Goal: Check status: Check status

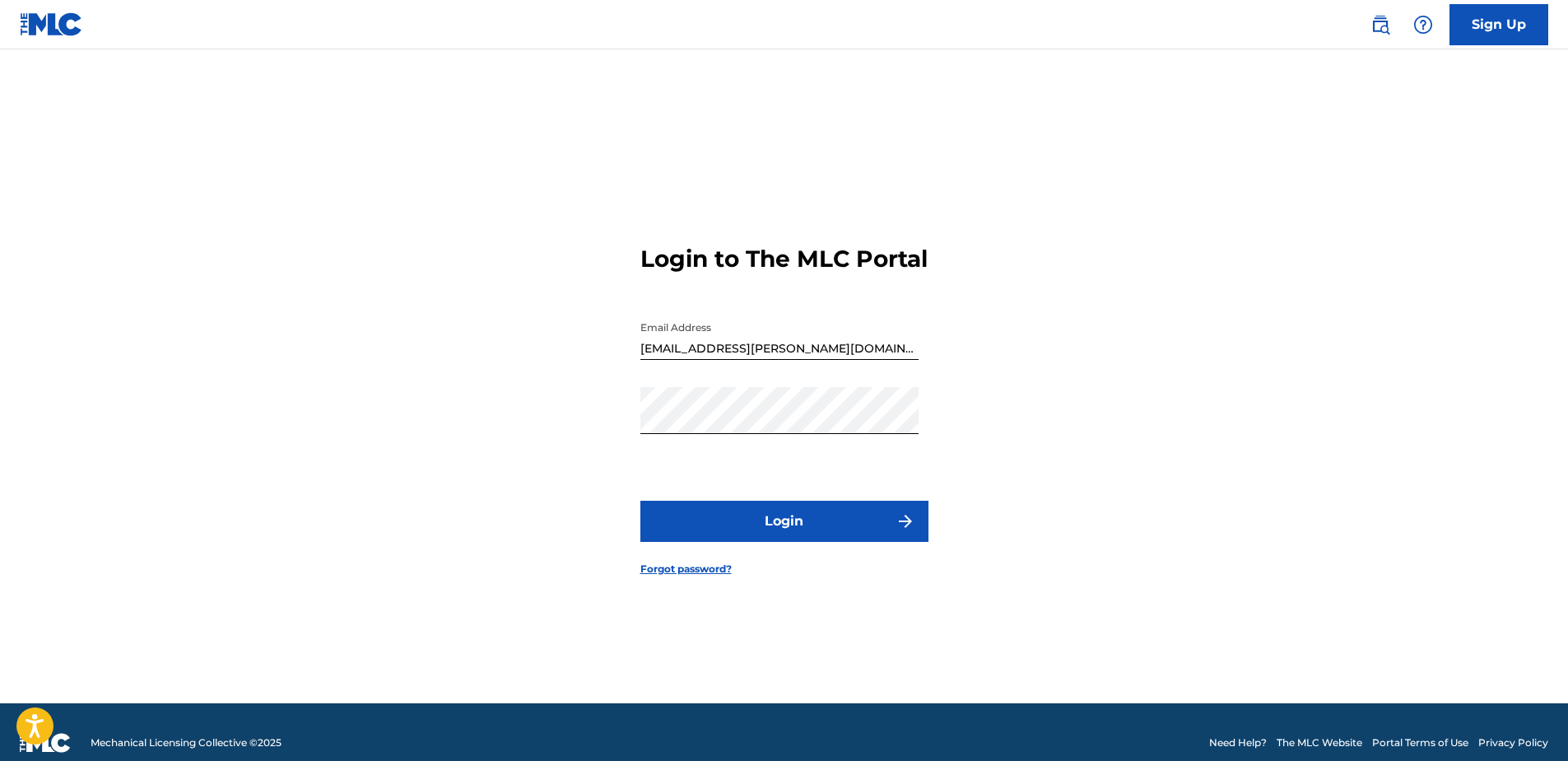
click at [823, 531] on button "Login" at bounding box center [784, 521] width 288 height 41
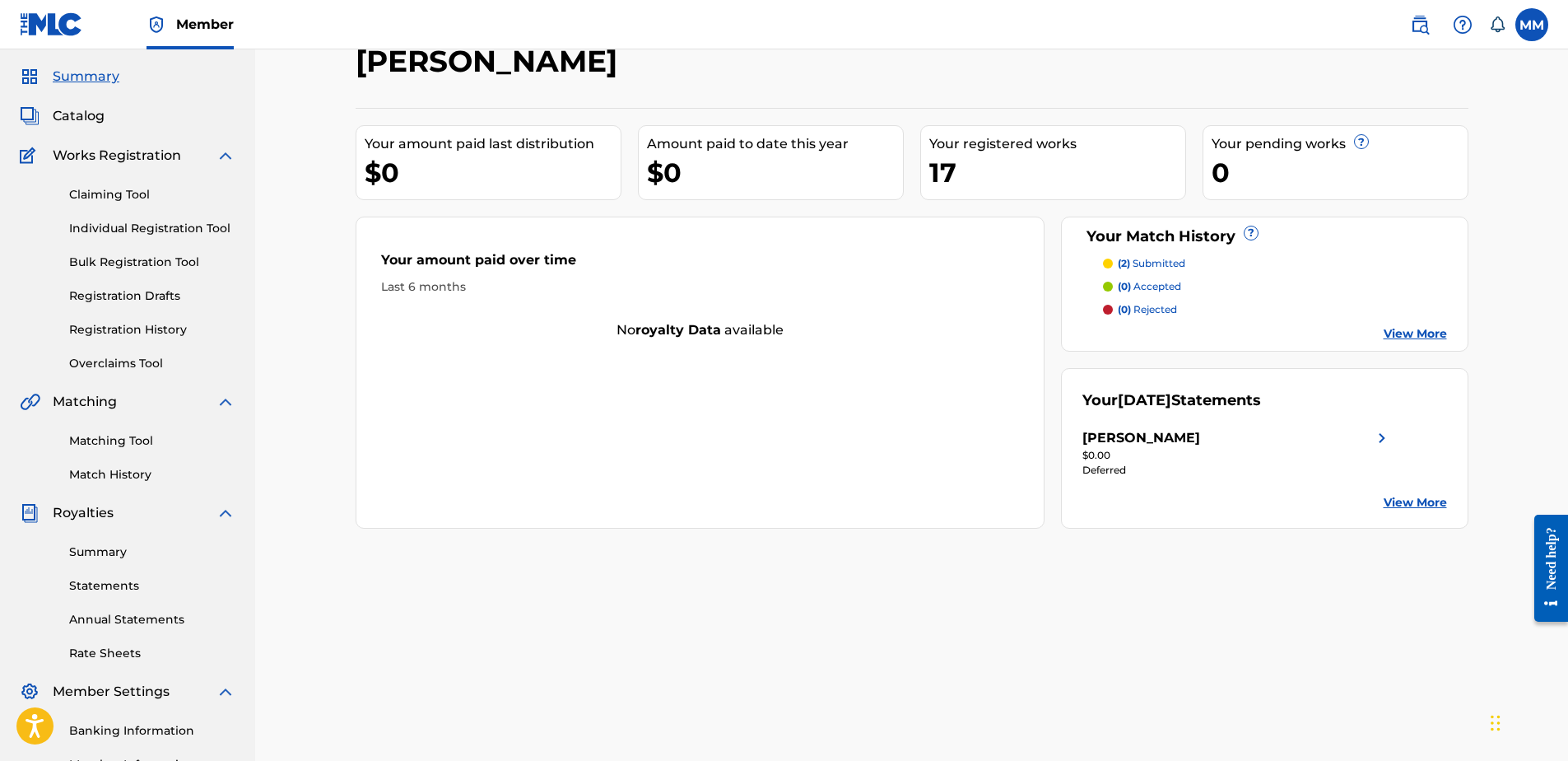
scroll to position [260, 0]
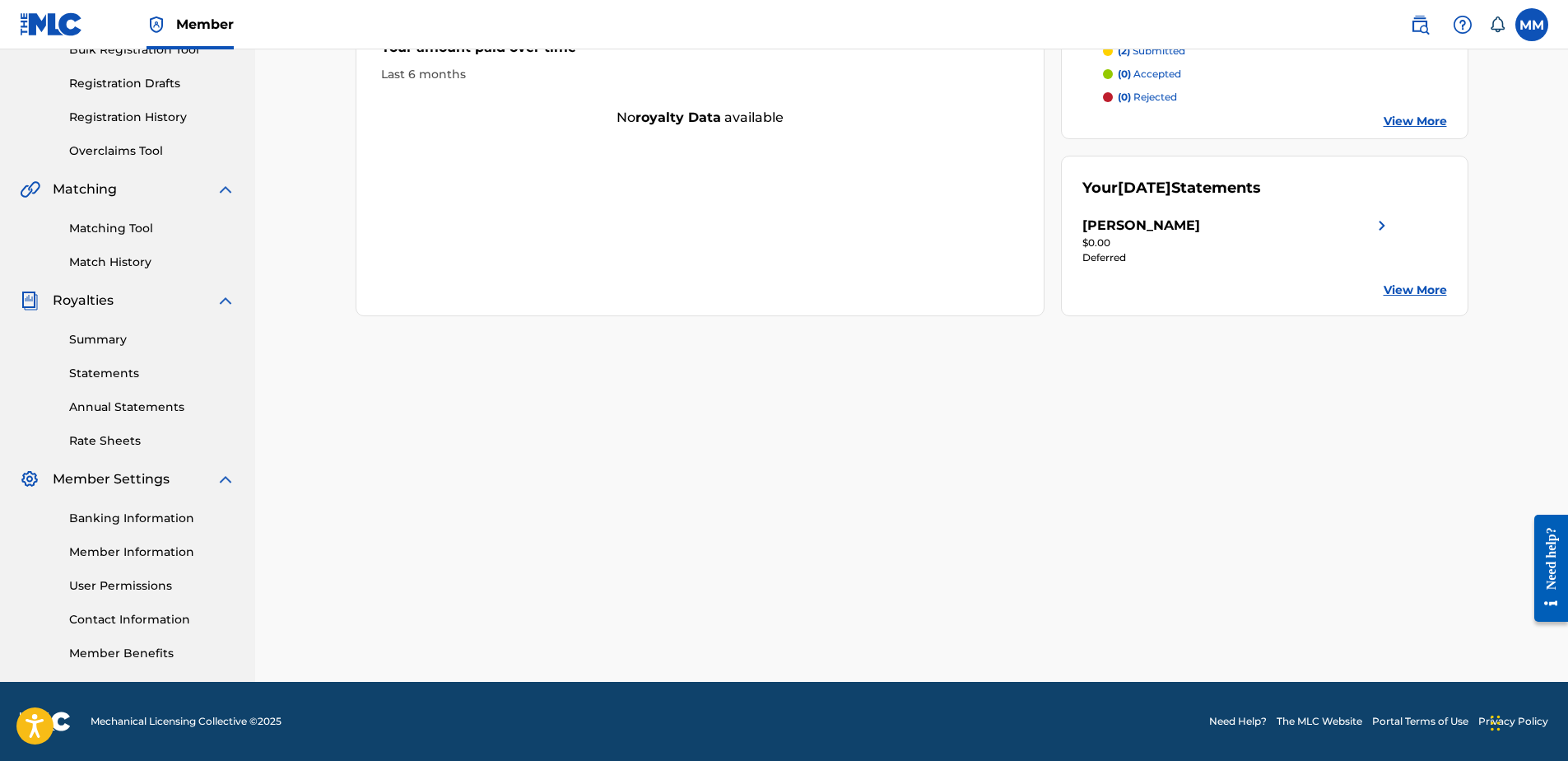
click at [1378, 227] on img at bounding box center [1382, 225] width 19 height 19
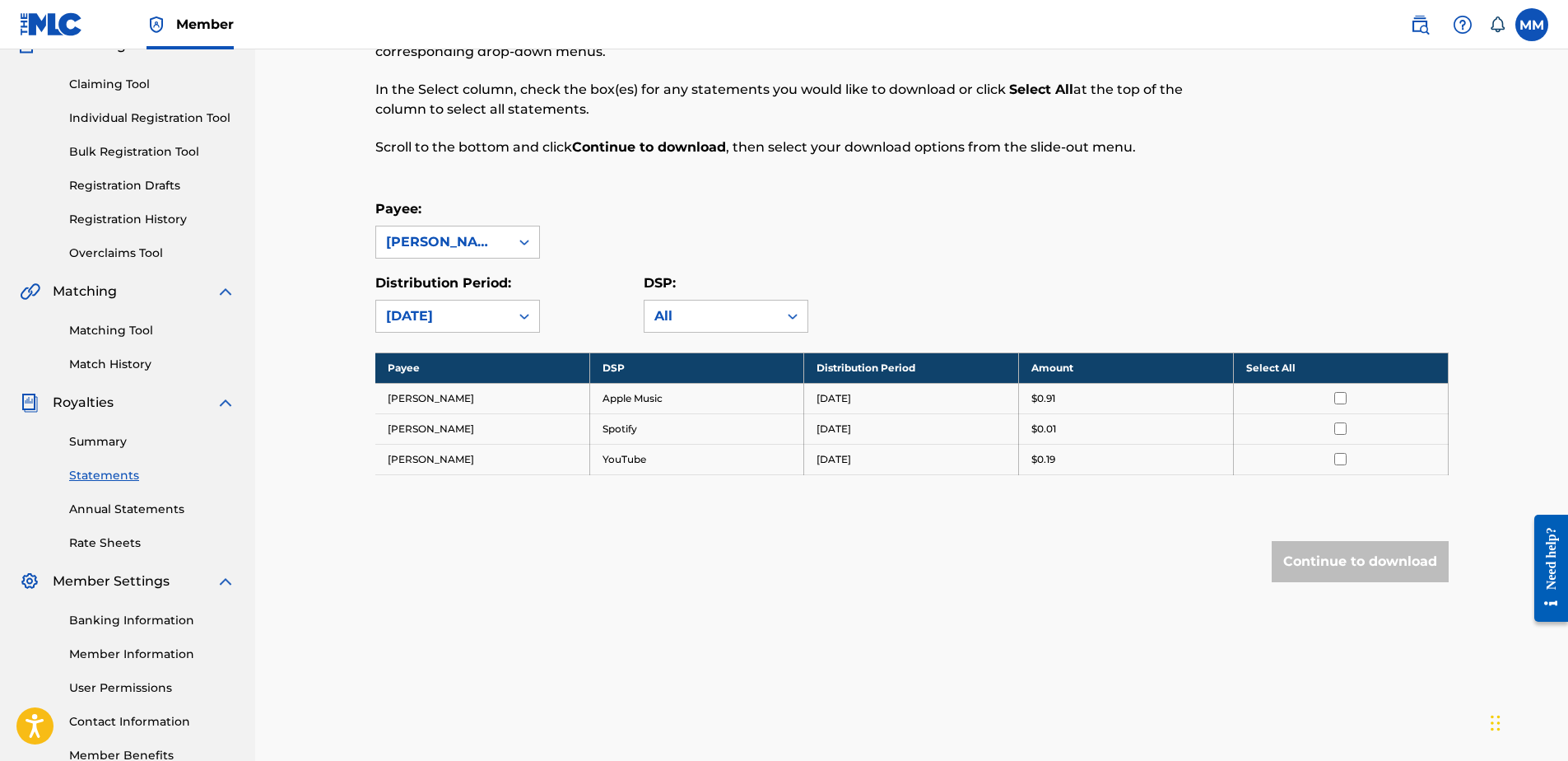
scroll to position [165, 0]
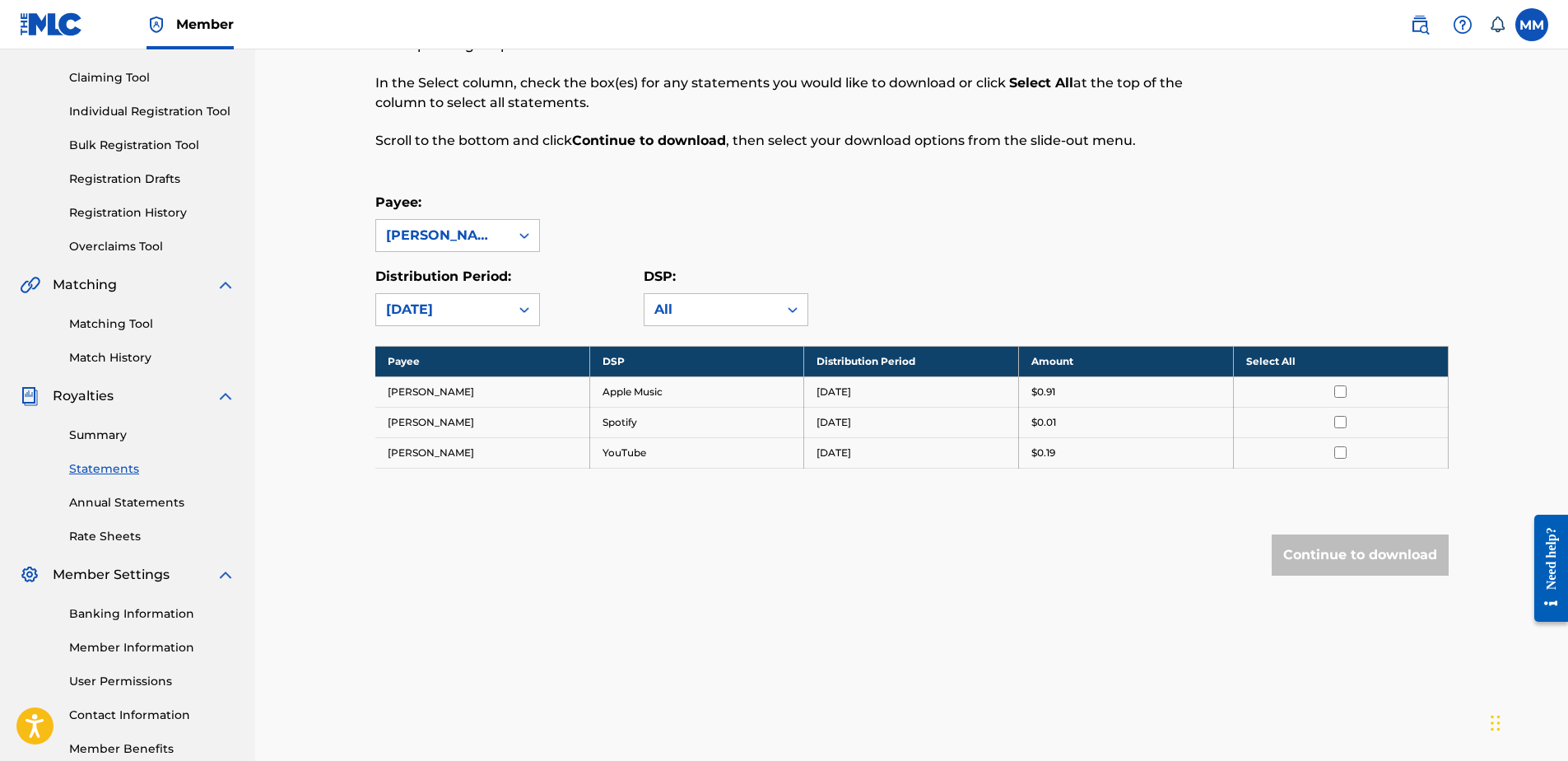
drag, startPoint x: 936, startPoint y: 373, endPoint x: 1066, endPoint y: 386, distance: 130.6
click at [1066, 386] on tr "Melakhi McGruder Apple Music August 2025 $0.91" at bounding box center [912, 392] width 1074 height 30
click at [1046, 390] on p "$0.91" at bounding box center [1043, 392] width 24 height 15
drag, startPoint x: 662, startPoint y: 394, endPoint x: 891, endPoint y: 396, distance: 229.0
click at [663, 394] on td "Apple Music" at bounding box center [696, 392] width 215 height 30
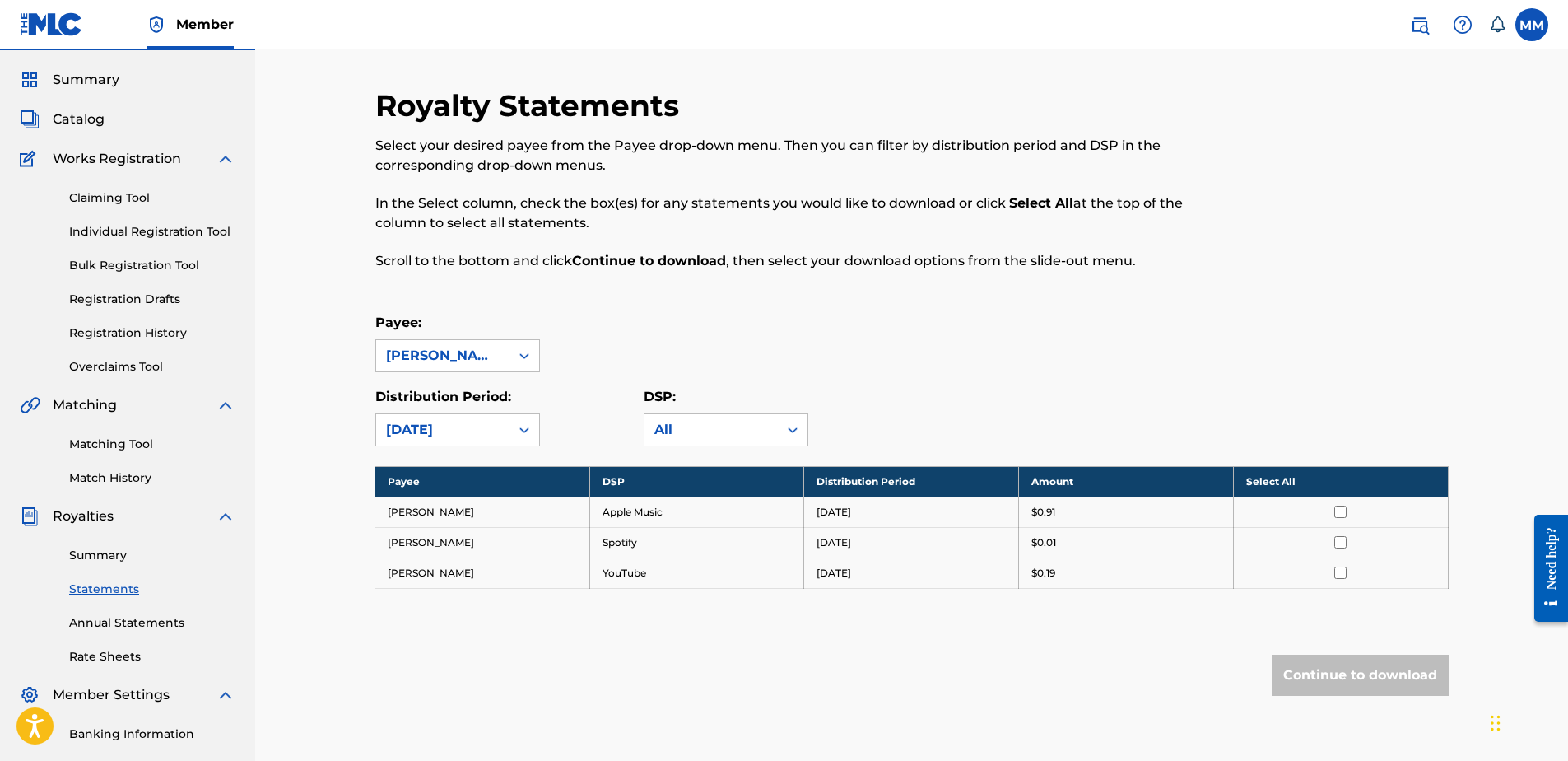
scroll to position [0, 0]
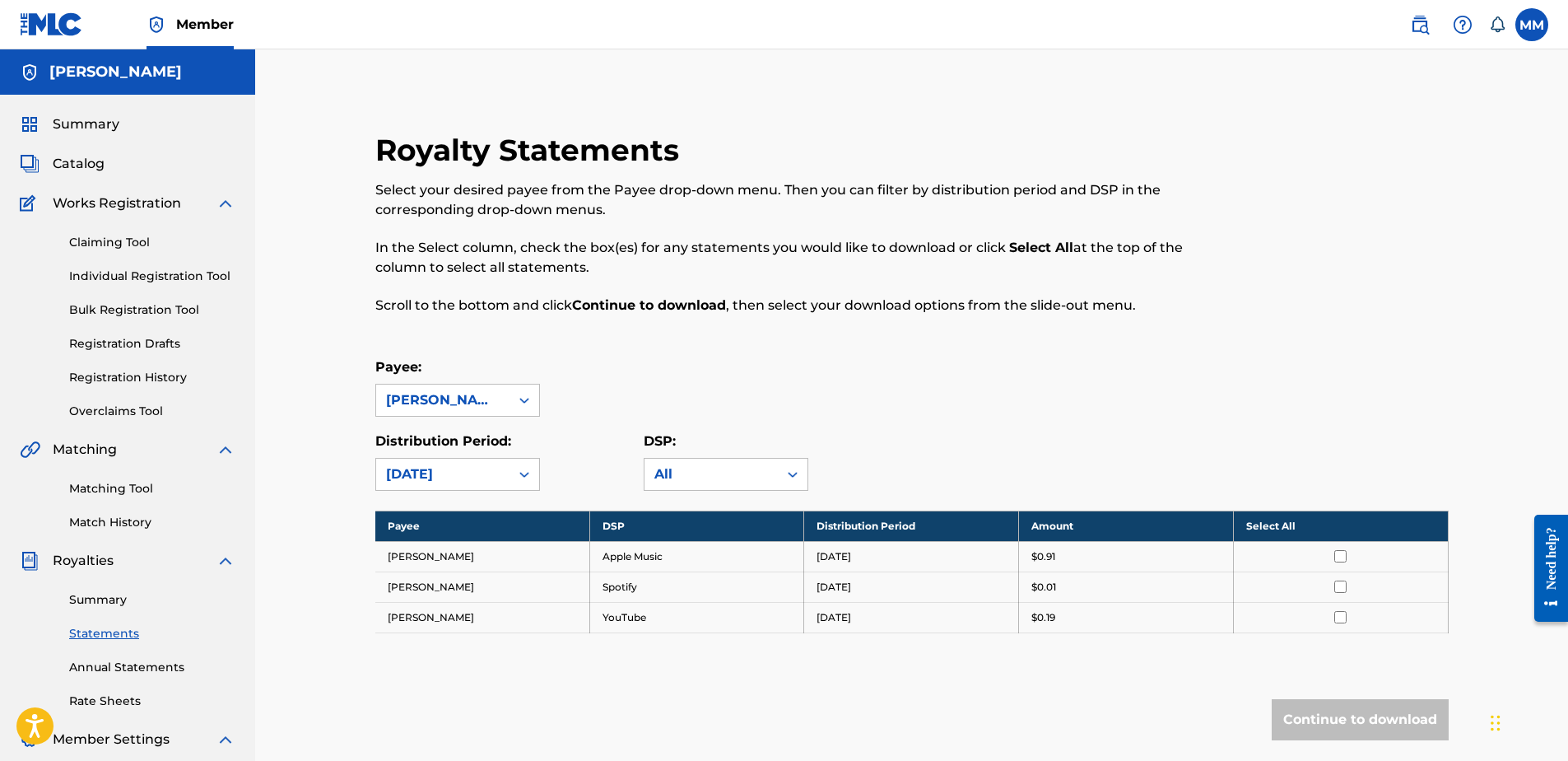
click at [76, 131] on span "Summary" at bounding box center [85, 124] width 66 height 19
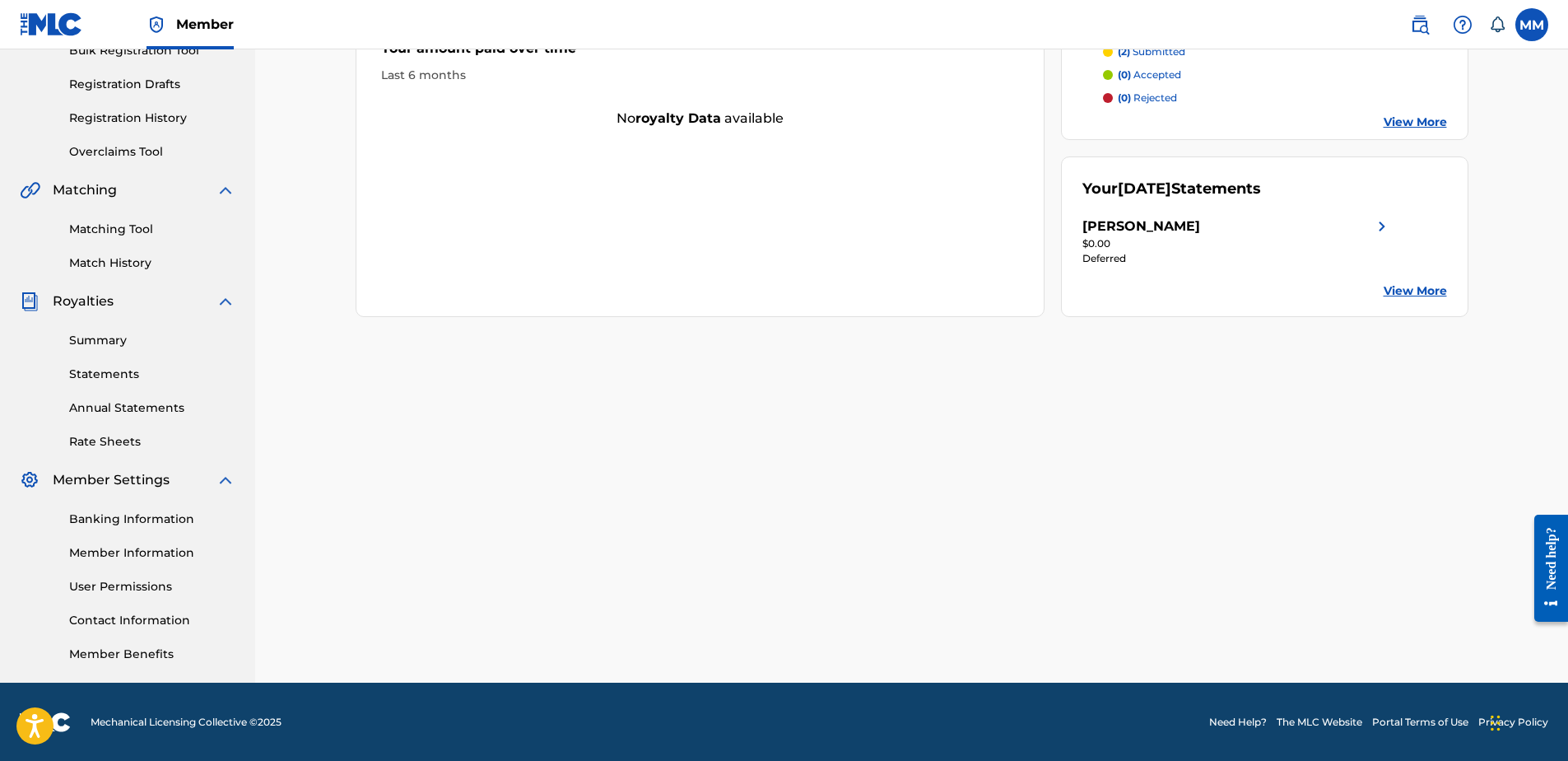
scroll to position [260, 0]
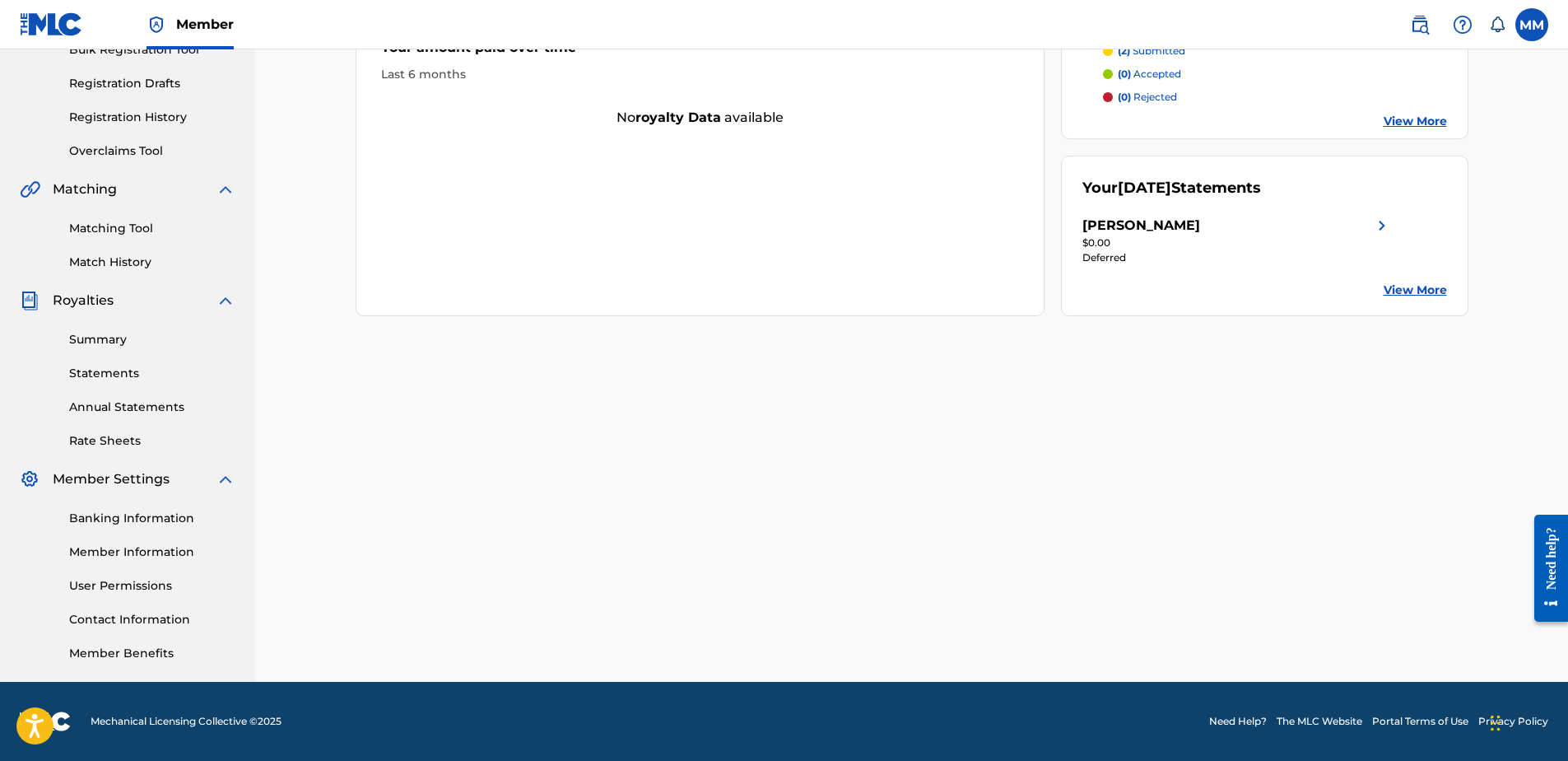
click at [1425, 285] on link "View More" at bounding box center [1416, 291] width 64 height 18
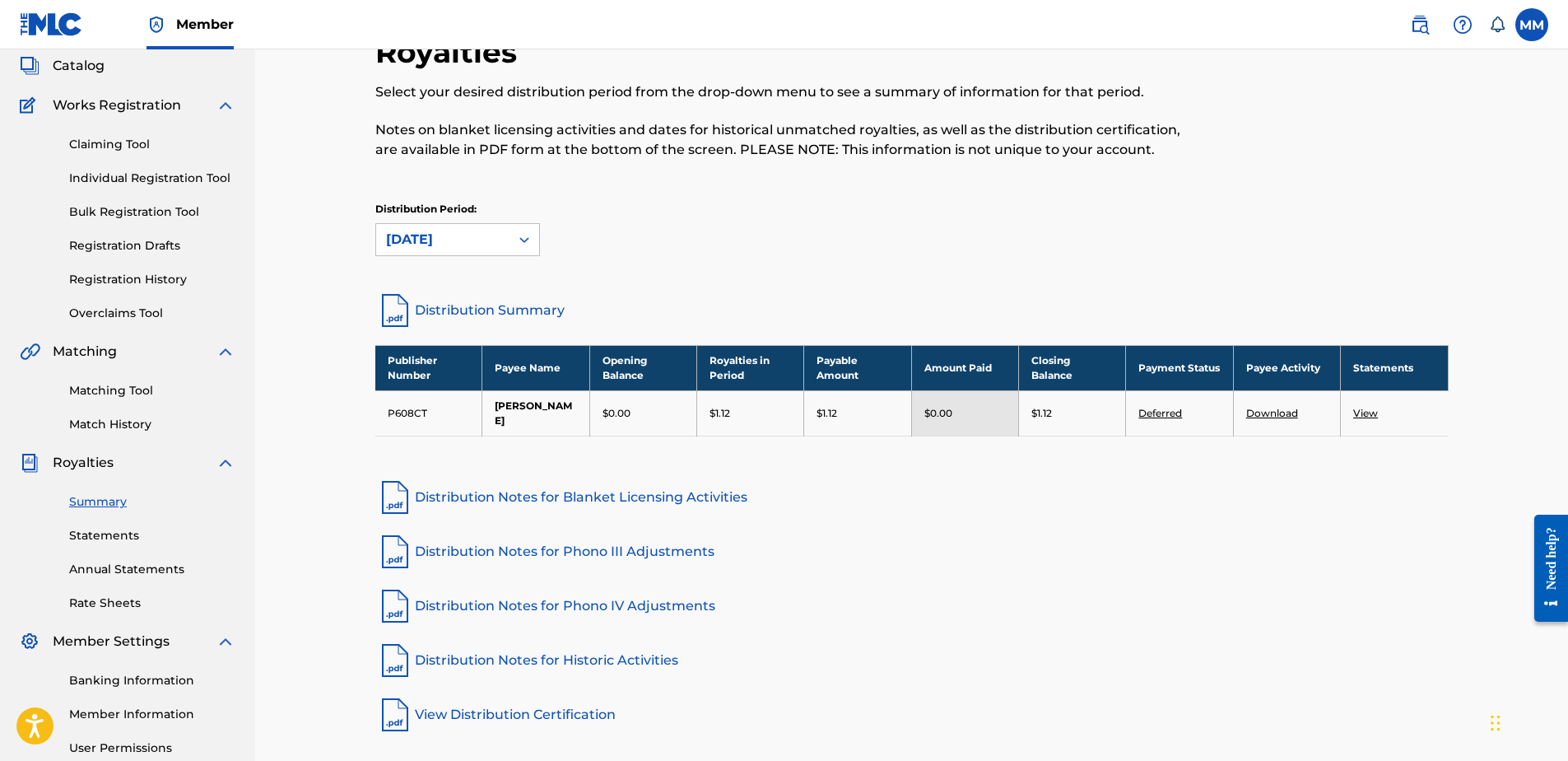
scroll to position [96, 0]
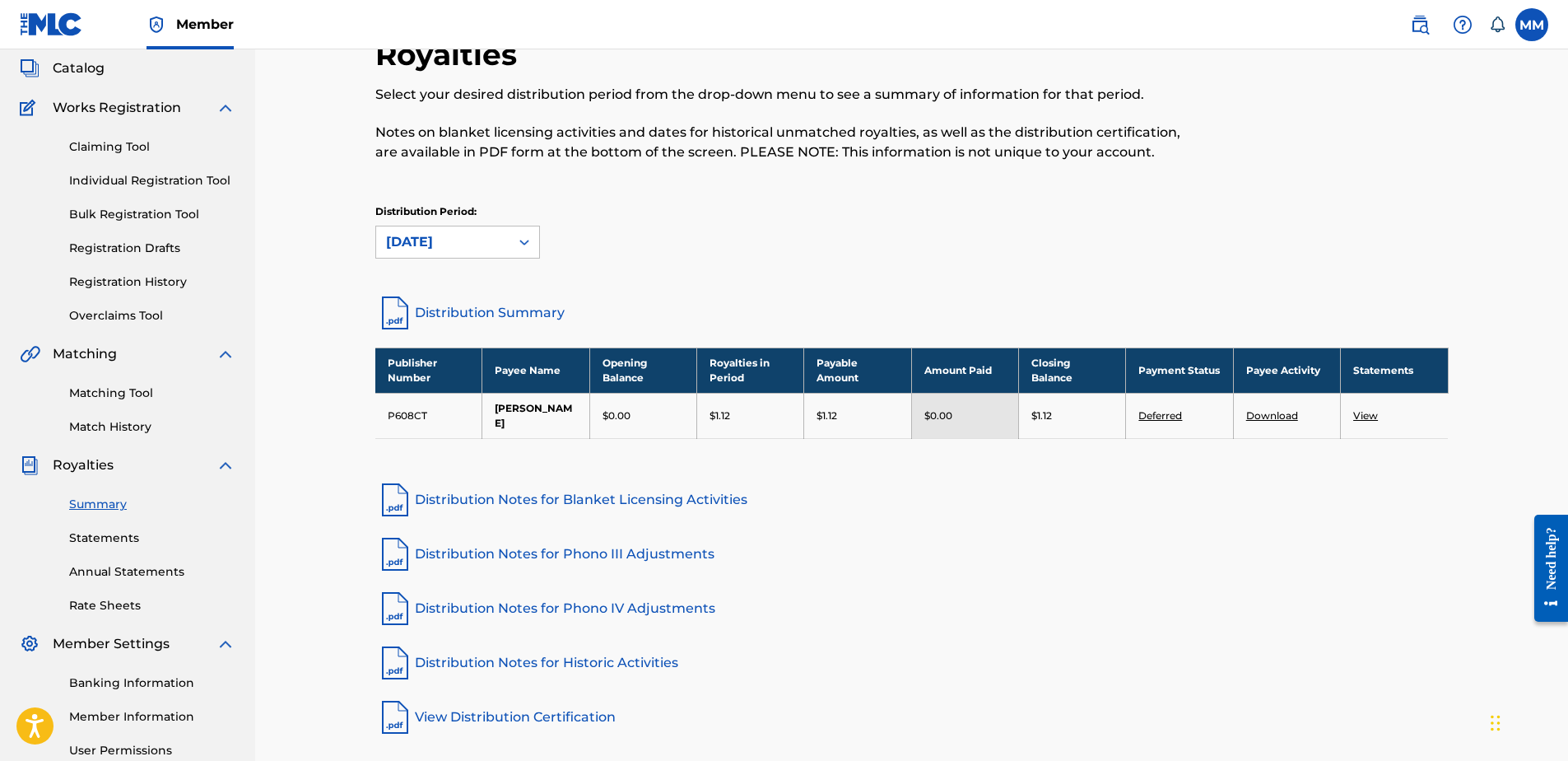
click at [88, 74] on span "Catalog" at bounding box center [78, 68] width 52 height 19
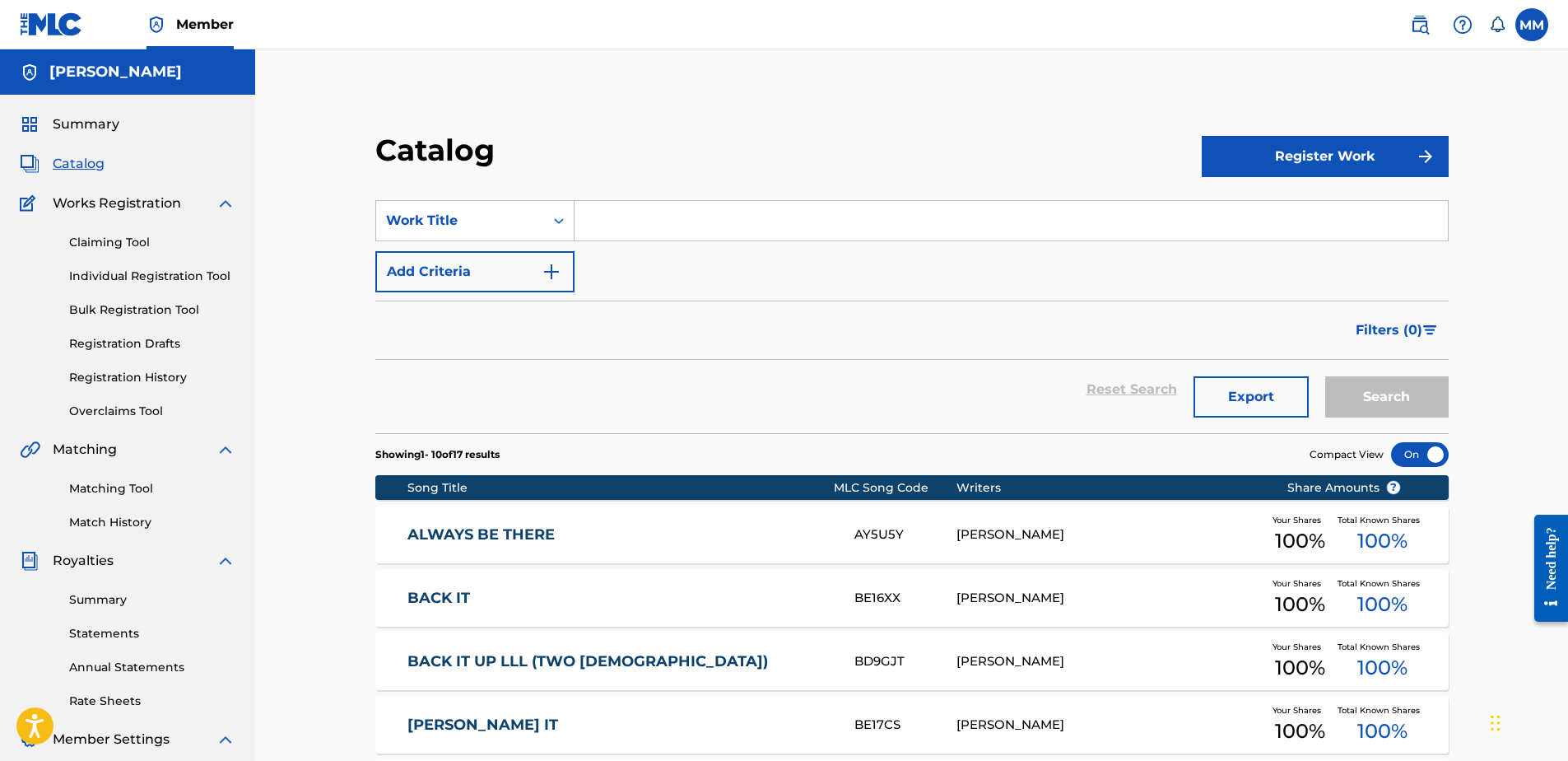
click at [84, 122] on span "Summary" at bounding box center [85, 124] width 66 height 19
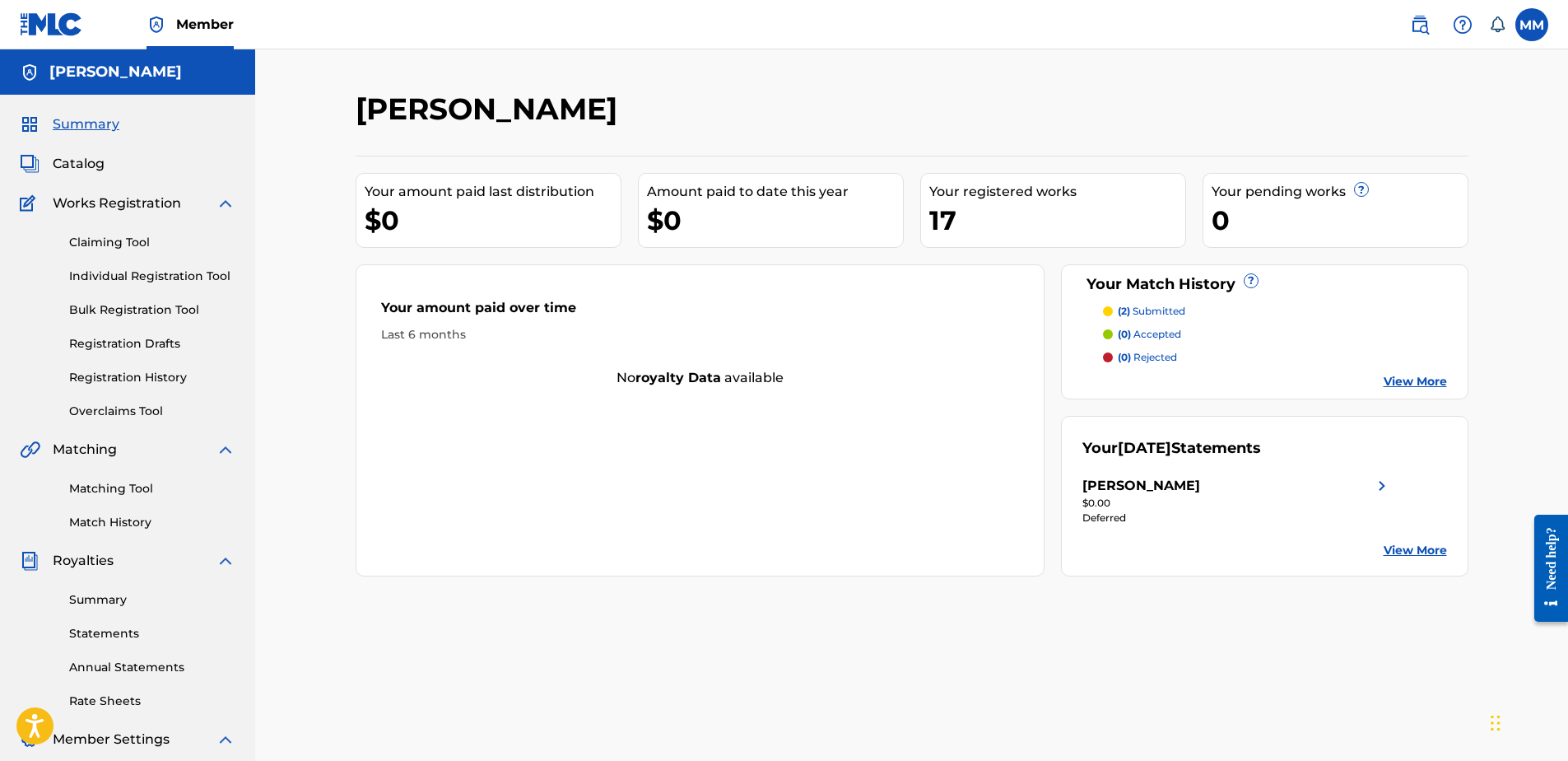
click at [1378, 488] on img at bounding box center [1382, 485] width 19 height 19
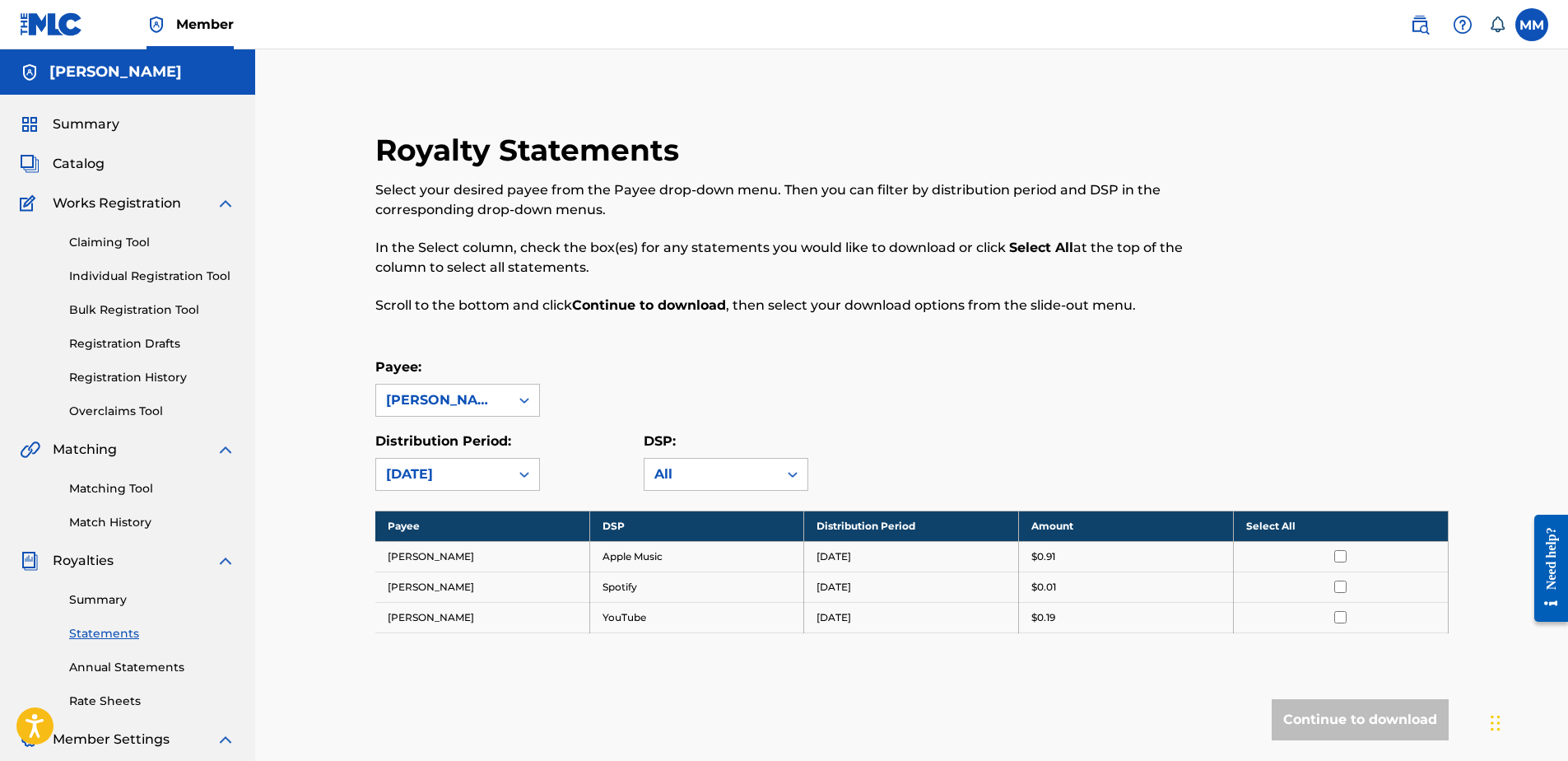
drag, startPoint x: 62, startPoint y: 122, endPoint x: 111, endPoint y: 114, distance: 49.6
click at [64, 124] on span "Summary" at bounding box center [85, 124] width 66 height 19
